Goal: Information Seeking & Learning: Learn about a topic

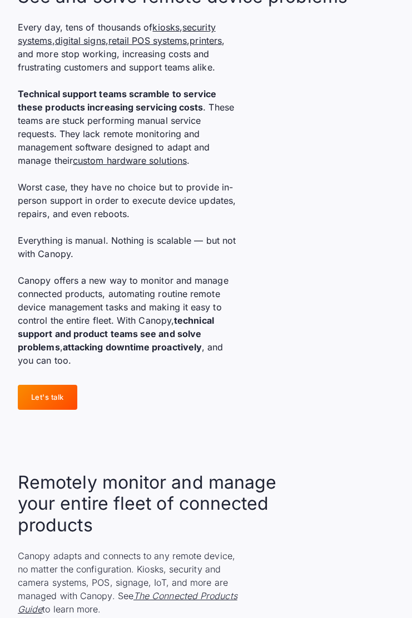
click at [163, 405] on div "See and solve remote device problems Every day, tens of thousands of kiosks , s…" at bounding box center [206, 198] width 376 height 424
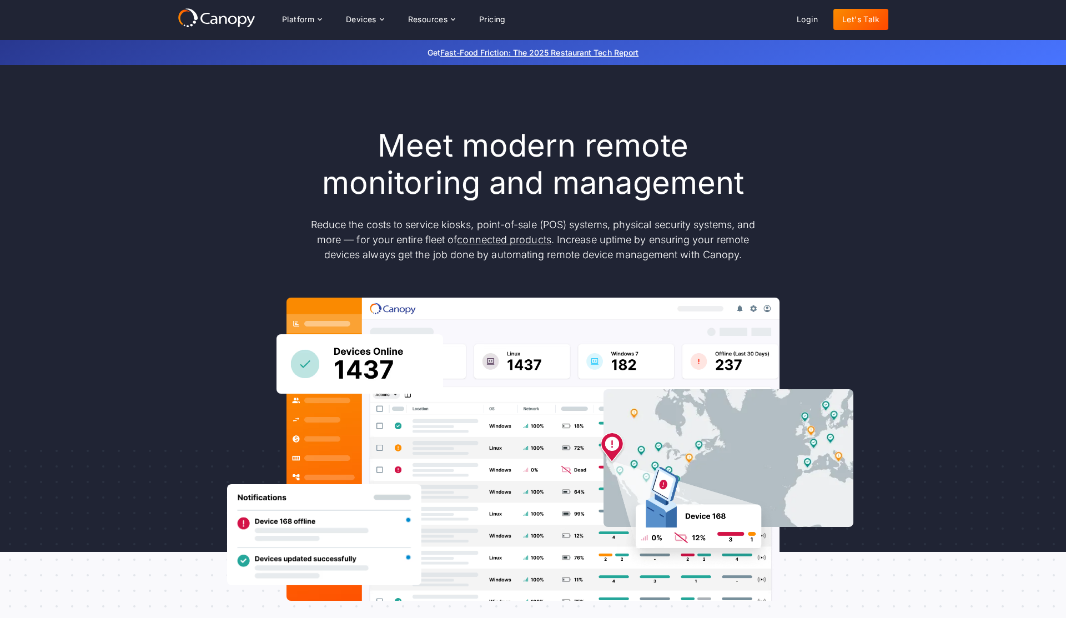
click at [198, 204] on div "Meet modern remote monitoring and management Reduce the costs to service kiosks…" at bounding box center [533, 364] width 711 height 474
click at [316, 19] on icon at bounding box center [319, 19] width 9 height 9
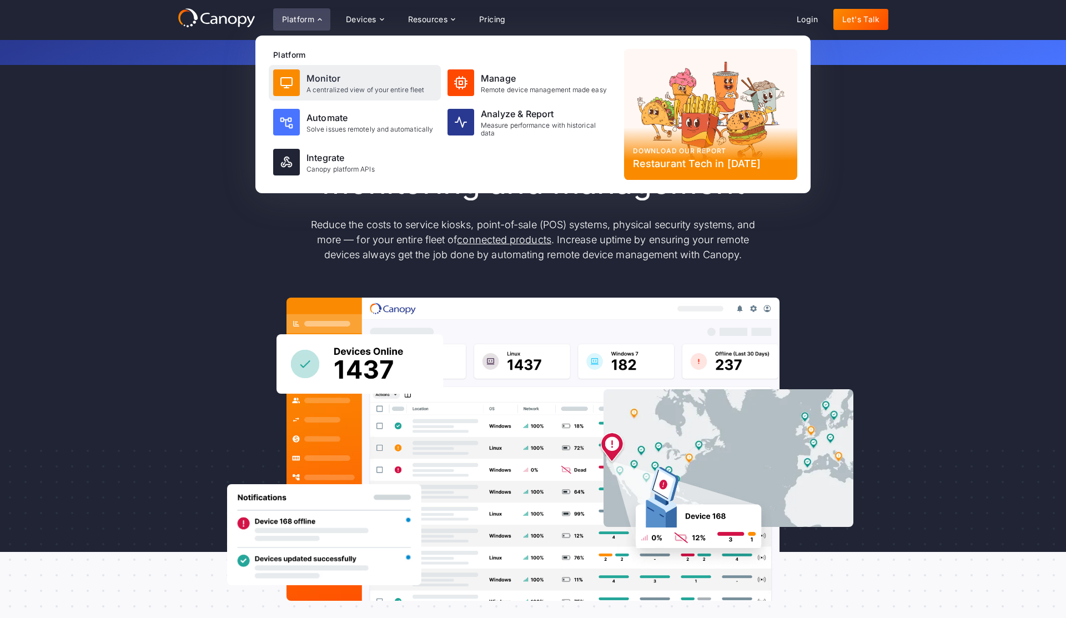
click at [307, 71] on div "Monitor A centralized view of your entire fleet" at bounding box center [355, 83] width 172 height 36
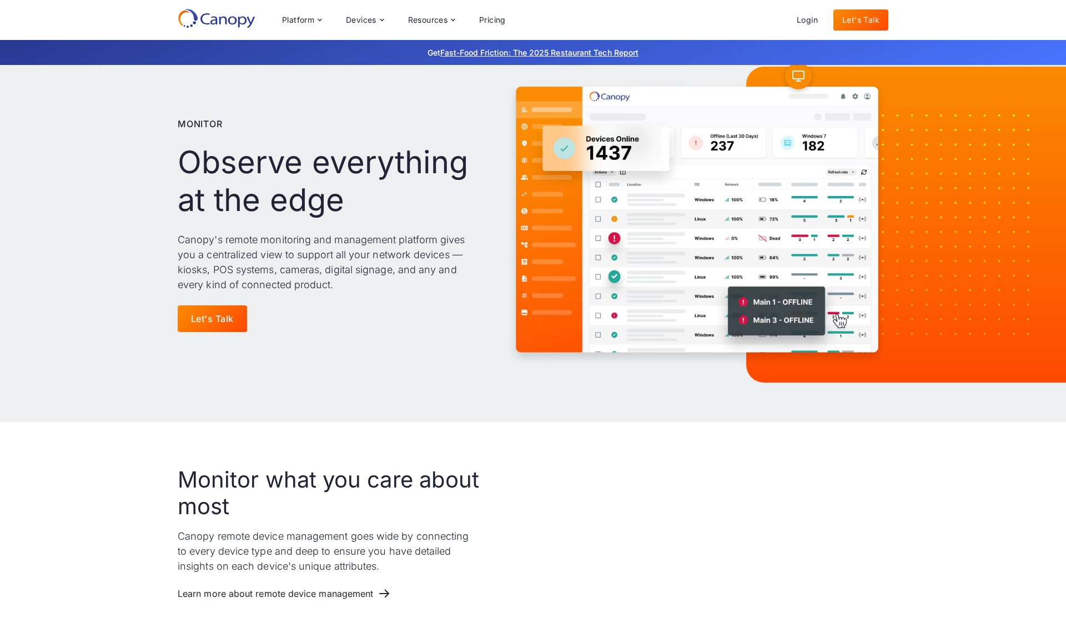
scroll to position [41, 0]
